Goal: Navigation & Orientation: Find specific page/section

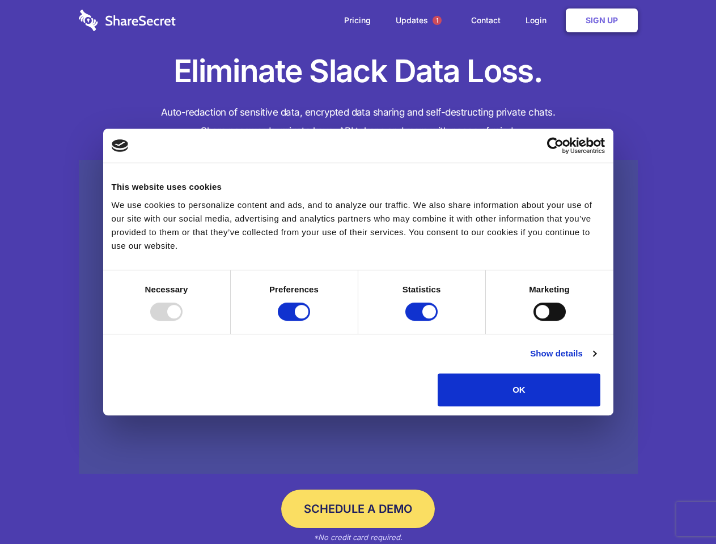
click at [182, 321] on div at bounding box center [166, 312] width 32 height 18
click at [310, 321] on input "Preferences" at bounding box center [294, 312] width 32 height 18
checkbox input "false"
click at [423, 321] on input "Statistics" at bounding box center [421, 312] width 32 height 18
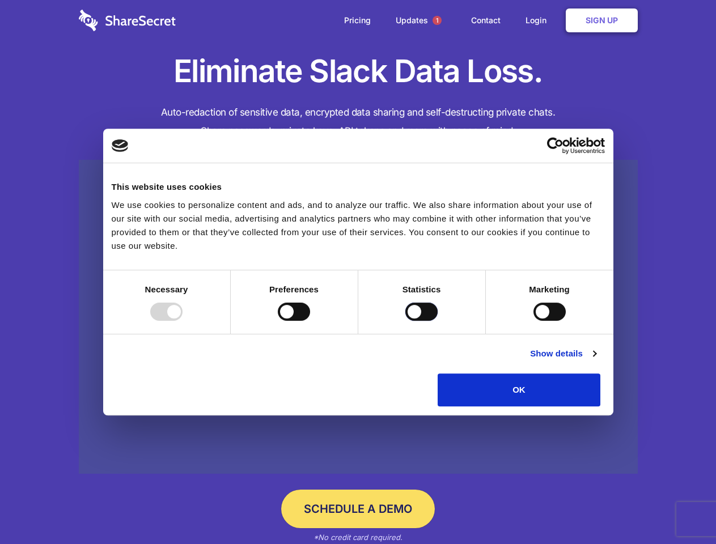
checkbox input "false"
click at [533, 321] on input "Marketing" at bounding box center [549, 312] width 32 height 18
checkbox input "true"
click at [596, 360] on link "Show details" at bounding box center [563, 354] width 66 height 14
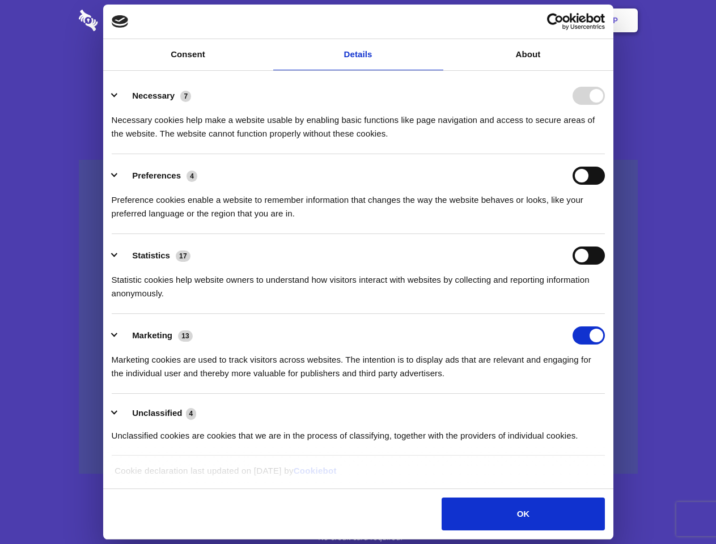
click at [605, 154] on li "Necessary 7 Necessary cookies help make a website usable by enabling basic func…" at bounding box center [358, 114] width 493 height 80
click at [436, 20] on span "1" at bounding box center [436, 20] width 9 height 9
